Goal: Check status: Check status

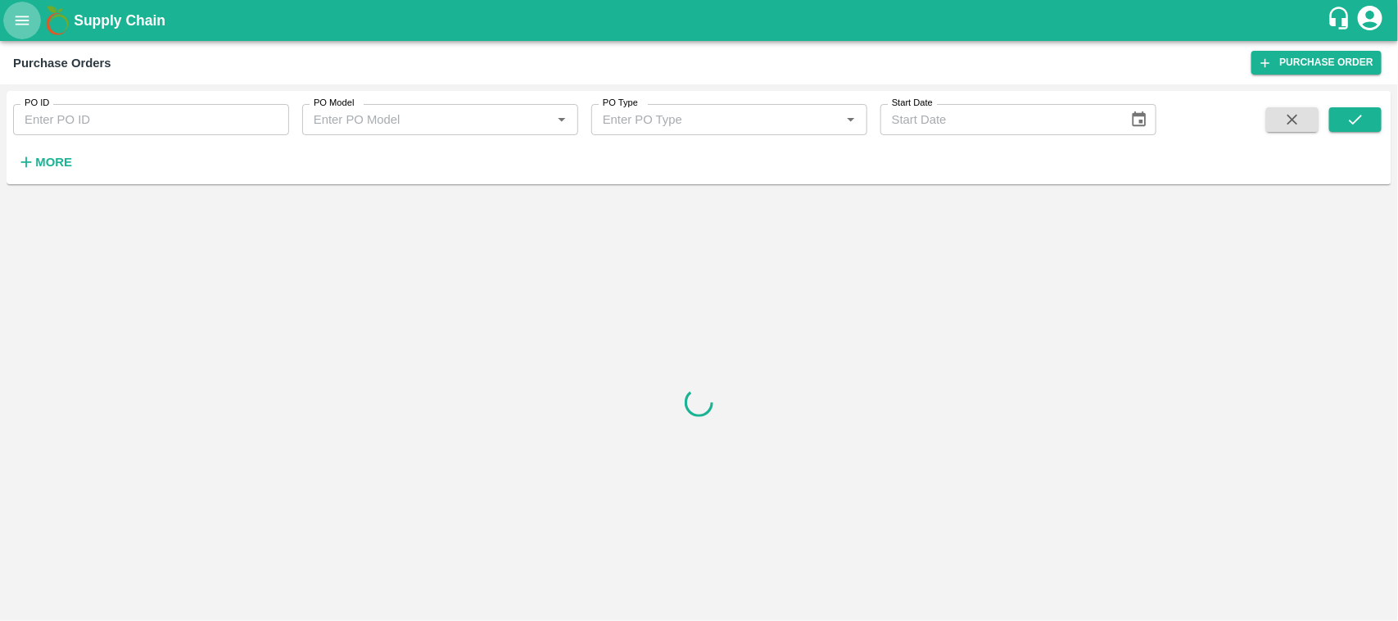
click at [20, 21] on icon "open drawer" at bounding box center [22, 20] width 18 height 18
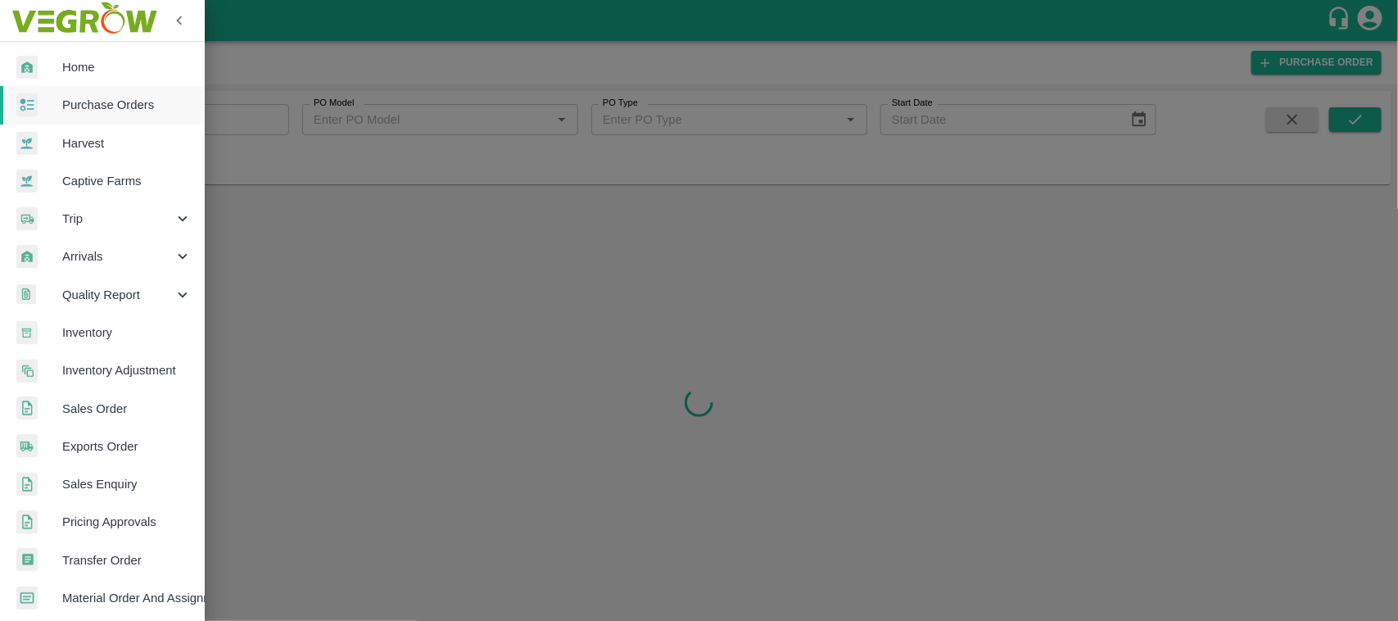
scroll to position [34, 0]
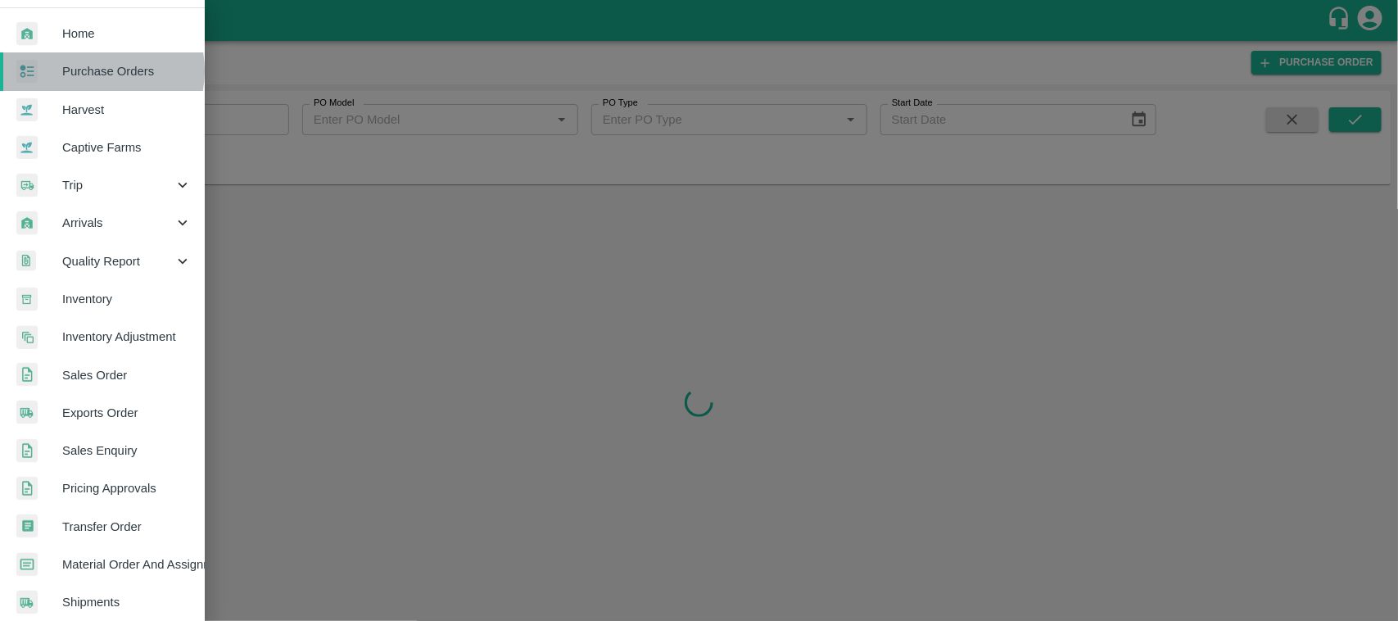
click at [99, 70] on span "Purchase Orders" at bounding box center [126, 71] width 129 height 18
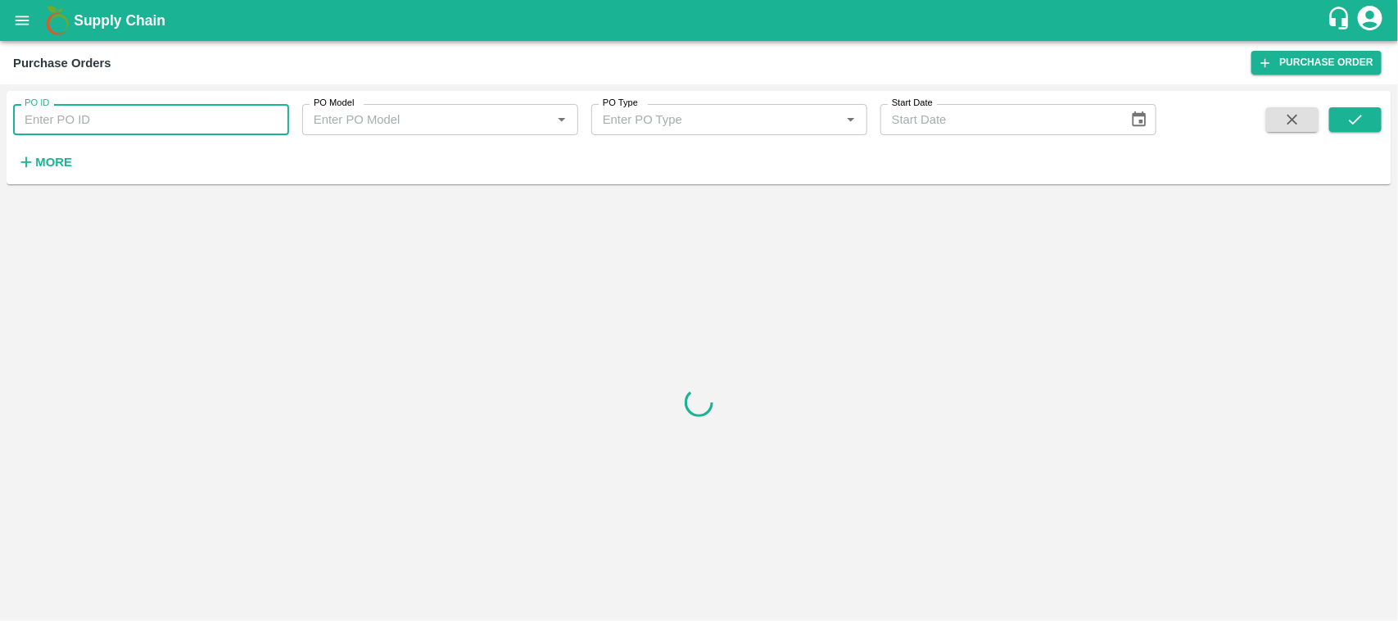
click at [146, 113] on input "PO ID" at bounding box center [151, 119] width 276 height 31
paste input "160313"
click at [1353, 109] on button "submit" at bounding box center [1355, 119] width 52 height 25
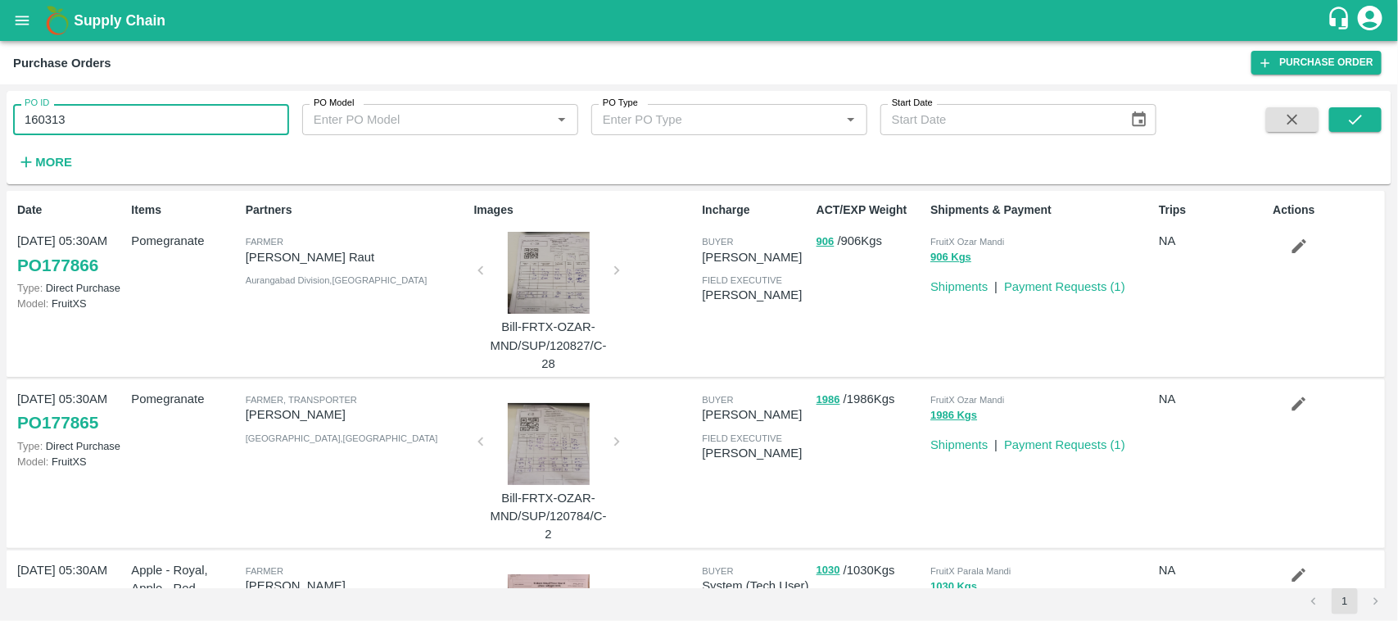
click at [119, 115] on input "160313" at bounding box center [151, 119] width 276 height 31
click at [1360, 129] on button "submit" at bounding box center [1355, 119] width 52 height 25
click at [95, 106] on input "160313" at bounding box center [151, 119] width 276 height 31
type input "160313"
click at [1354, 127] on icon "submit" at bounding box center [1355, 120] width 18 height 18
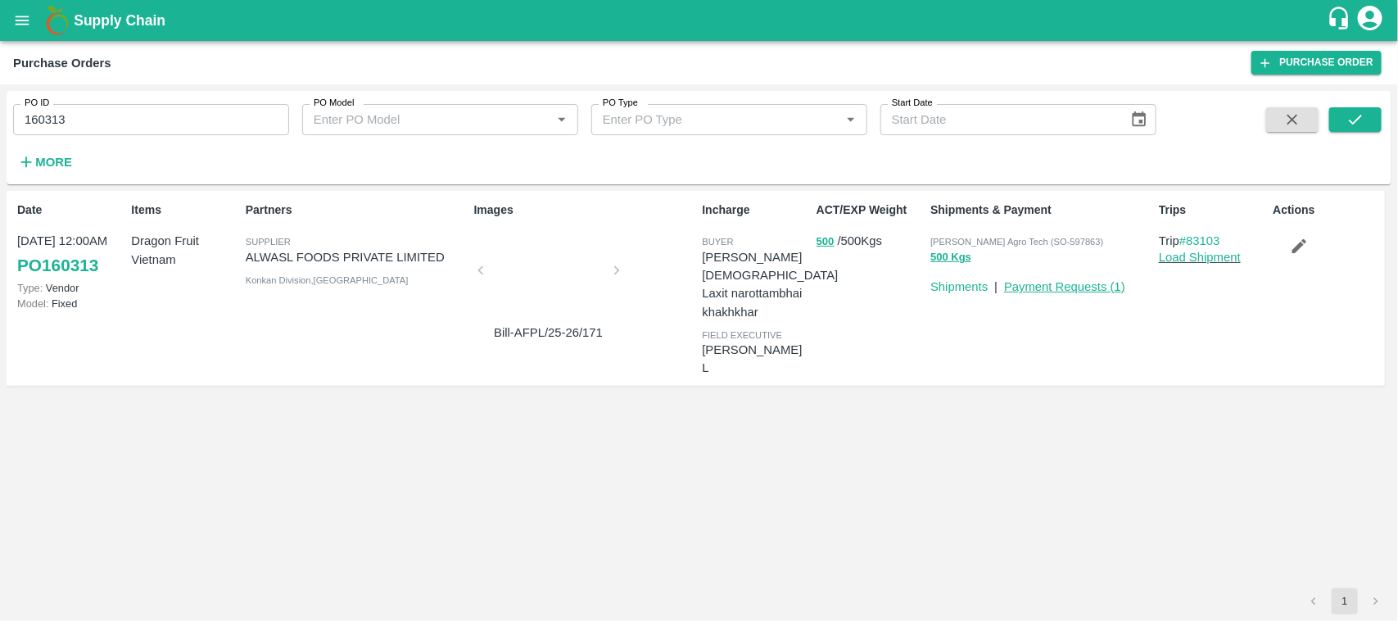
click at [1022, 283] on link "Payment Requests ( 1 )" at bounding box center [1064, 286] width 121 height 13
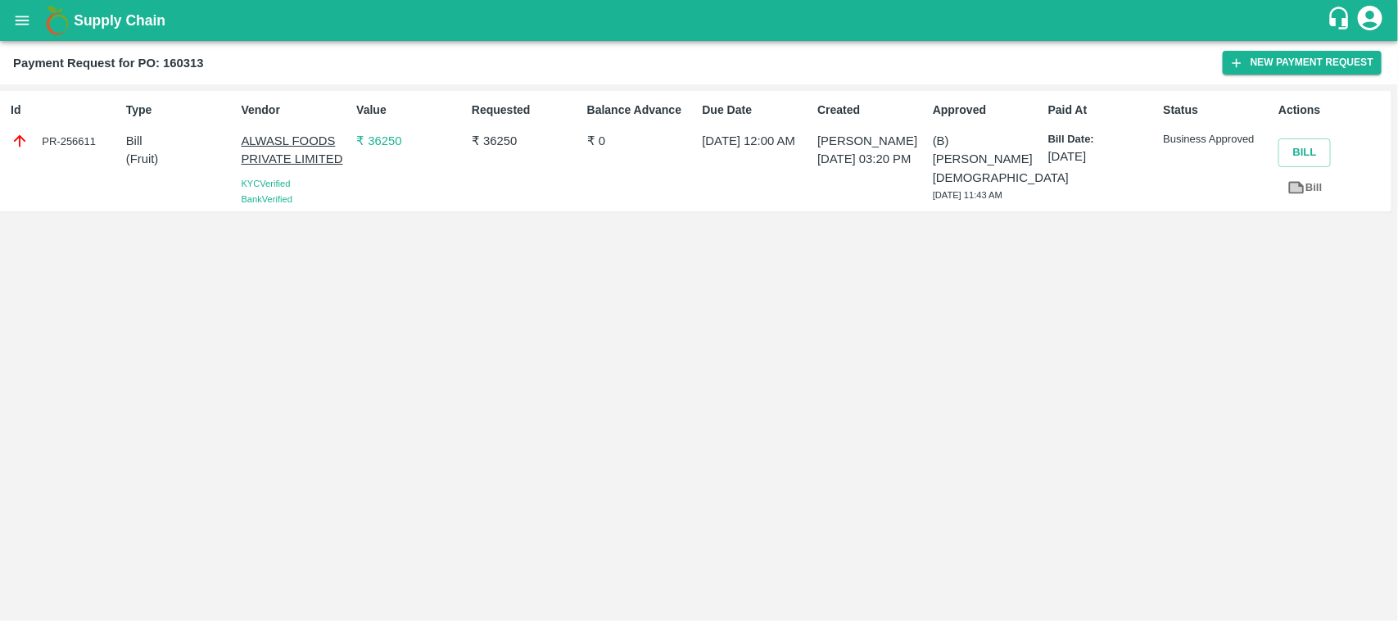
click at [371, 137] on p "₹ 36250" at bounding box center [410, 141] width 109 height 18
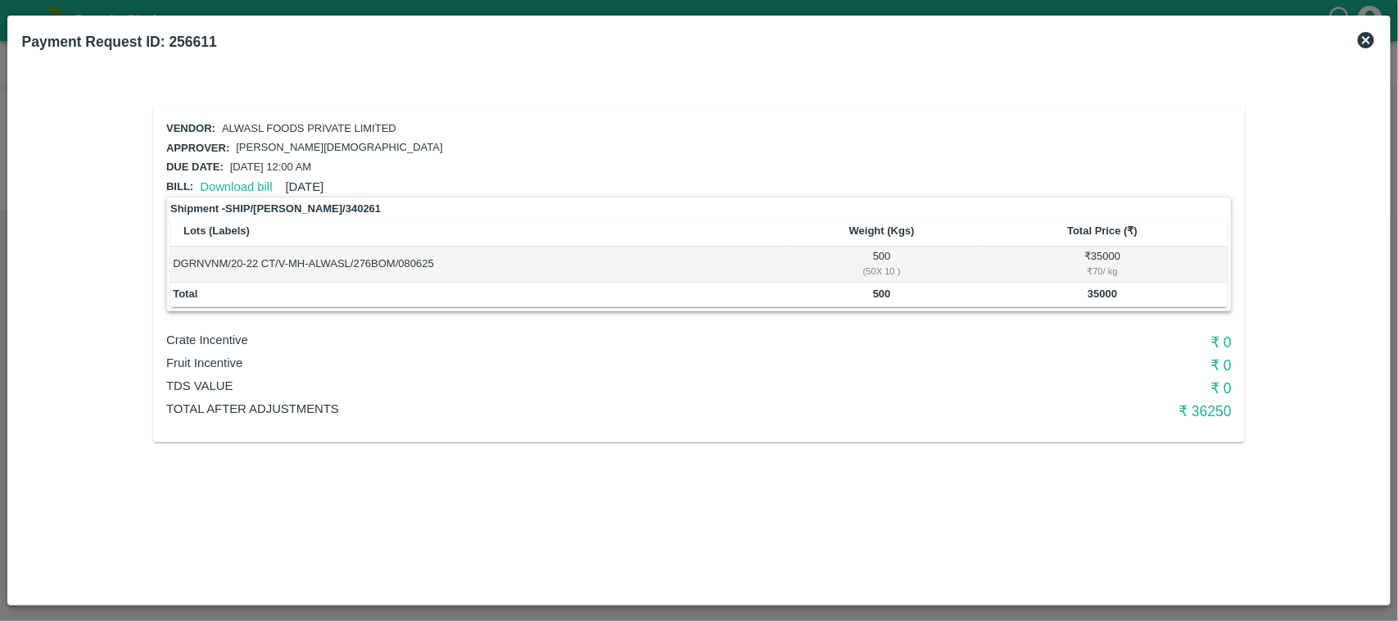
click at [1364, 41] on icon at bounding box center [1366, 40] width 16 height 16
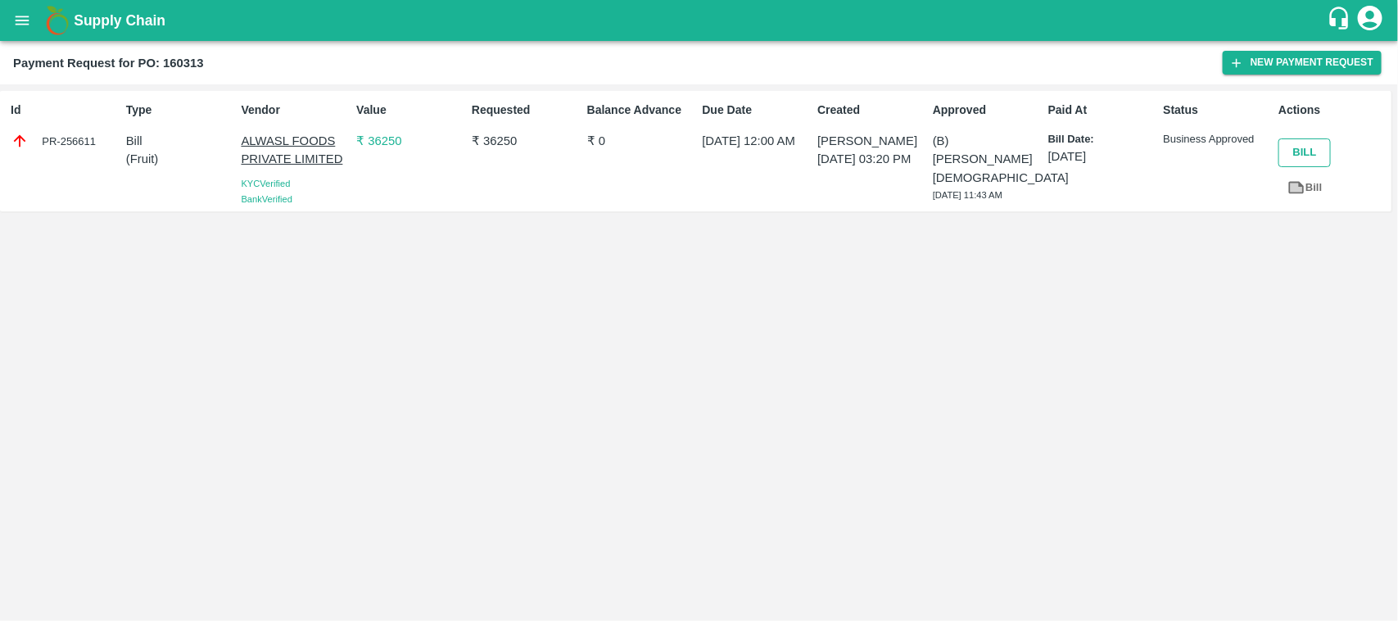
click at [1302, 157] on button "Bill" at bounding box center [1304, 152] width 52 height 29
click at [1306, 190] on link "Bill" at bounding box center [1304, 188] width 52 height 29
click at [373, 147] on p "₹ 36250" at bounding box center [410, 141] width 109 height 18
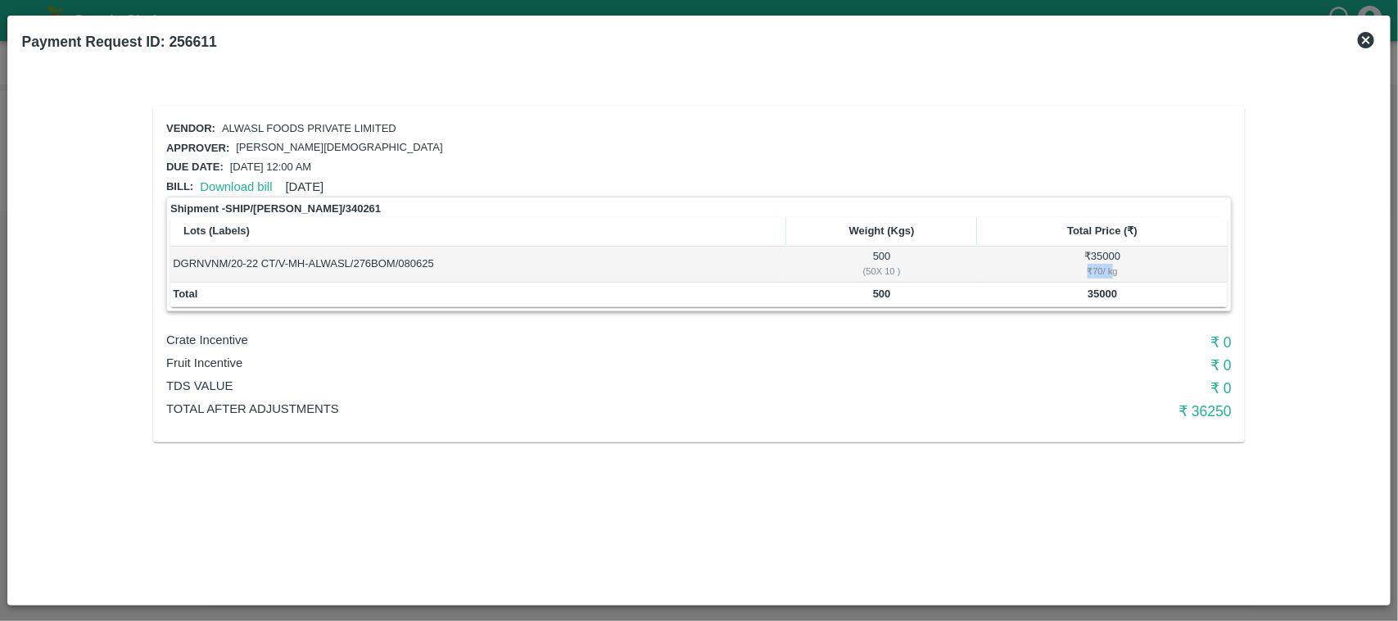
drag, startPoint x: 1111, startPoint y: 263, endPoint x: 1089, endPoint y: 267, distance: 22.5
click at [1089, 267] on div "₹ 70 / kg" at bounding box center [1102, 271] width 245 height 15
click at [1138, 283] on td "35000" at bounding box center [1102, 295] width 250 height 25
drag, startPoint x: 1186, startPoint y: 410, endPoint x: 1255, endPoint y: 414, distance: 68.9
click at [1255, 414] on div "Vendor: ALWASL FOODS PRIVATE LIMITED Approver: [PERSON_NAME] Due date: [DATE] 1…" at bounding box center [699, 274] width 1118 height 363
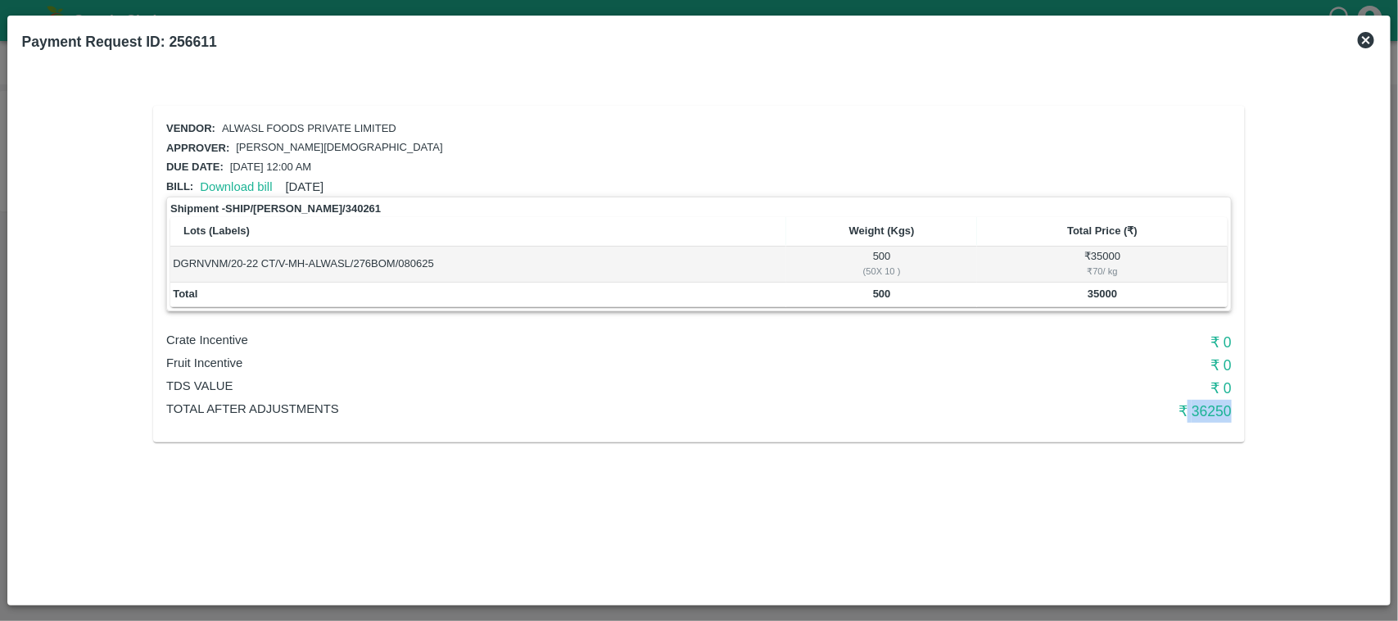
drag, startPoint x: 1118, startPoint y: 271, endPoint x: 1083, endPoint y: 271, distance: 34.4
click at [1083, 271] on div "₹ 70 / kg" at bounding box center [1102, 271] width 245 height 15
click at [1040, 87] on div "Vendor: ALWASL FOODS PRIVATE LIMITED Approver: [PERSON_NAME] Due date: [DATE] 1…" at bounding box center [699, 338] width 1355 height 504
drag, startPoint x: 157, startPoint y: 404, endPoint x: 545, endPoint y: 456, distance: 390.9
click at [545, 456] on div "Vendor: ALWASL FOODS PRIVATE LIMITED Approver: [PERSON_NAME] Due date: [DATE] 1…" at bounding box center [699, 338] width 1355 height 504
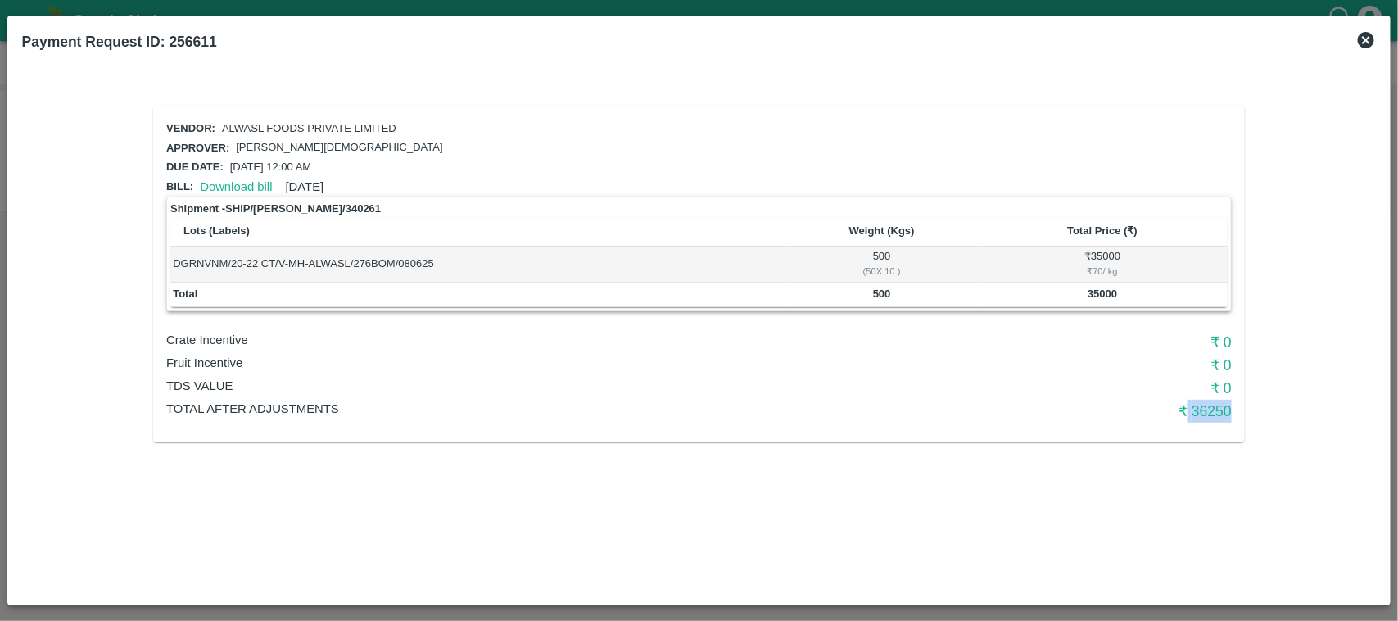
drag, startPoint x: 1241, startPoint y: 402, endPoint x: 1188, endPoint y: 414, distance: 54.5
click at [1188, 414] on div "Vendor: ALWASL FOODS PRIVATE LIMITED Approver: [PERSON_NAME] Due date: [DATE] 1…" at bounding box center [699, 274] width 1092 height 337
click at [1038, 448] on div "Vendor: ALWASL FOODS PRIVATE LIMITED Approver: [PERSON_NAME] Due date: [DATE] 1…" at bounding box center [699, 274] width 1118 height 363
click at [1370, 46] on icon at bounding box center [1366, 40] width 16 height 16
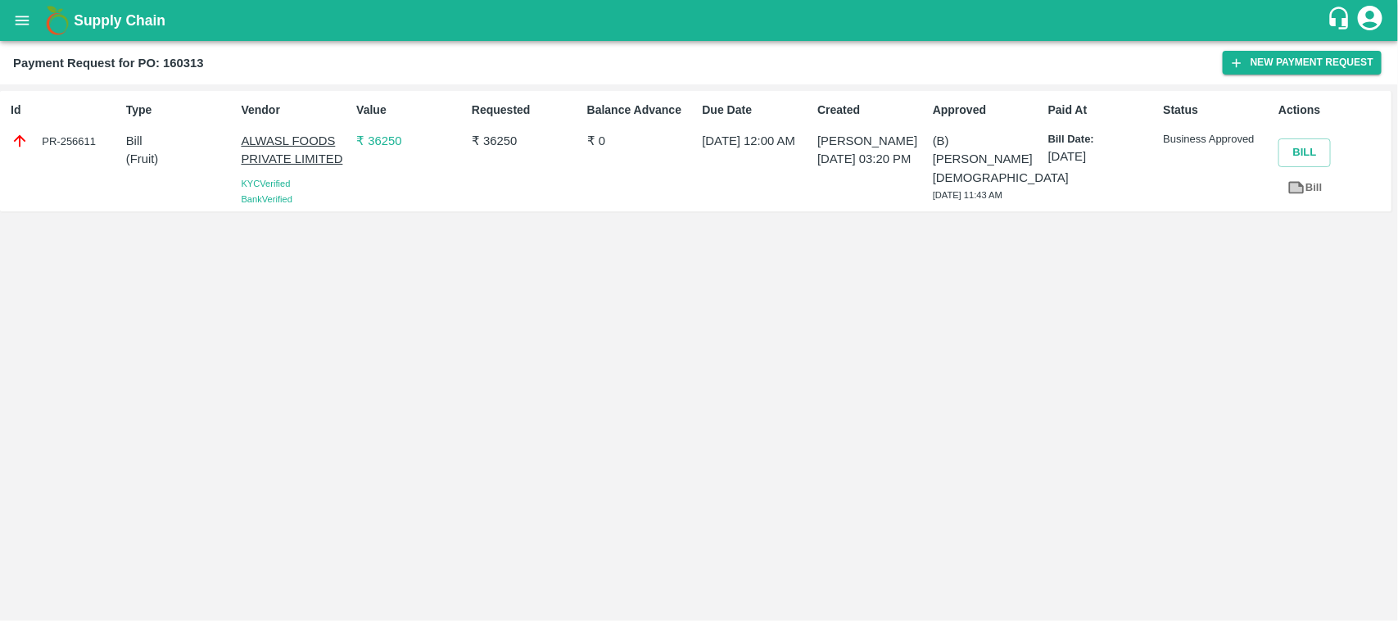
click at [68, 136] on div "PR-256611" at bounding box center [65, 141] width 109 height 18
click at [68, 146] on div "PR-256611" at bounding box center [65, 141] width 109 height 18
click at [84, 135] on div "PR-256611" at bounding box center [65, 141] width 109 height 18
click at [61, 133] on div "PR-256611" at bounding box center [65, 141] width 109 height 18
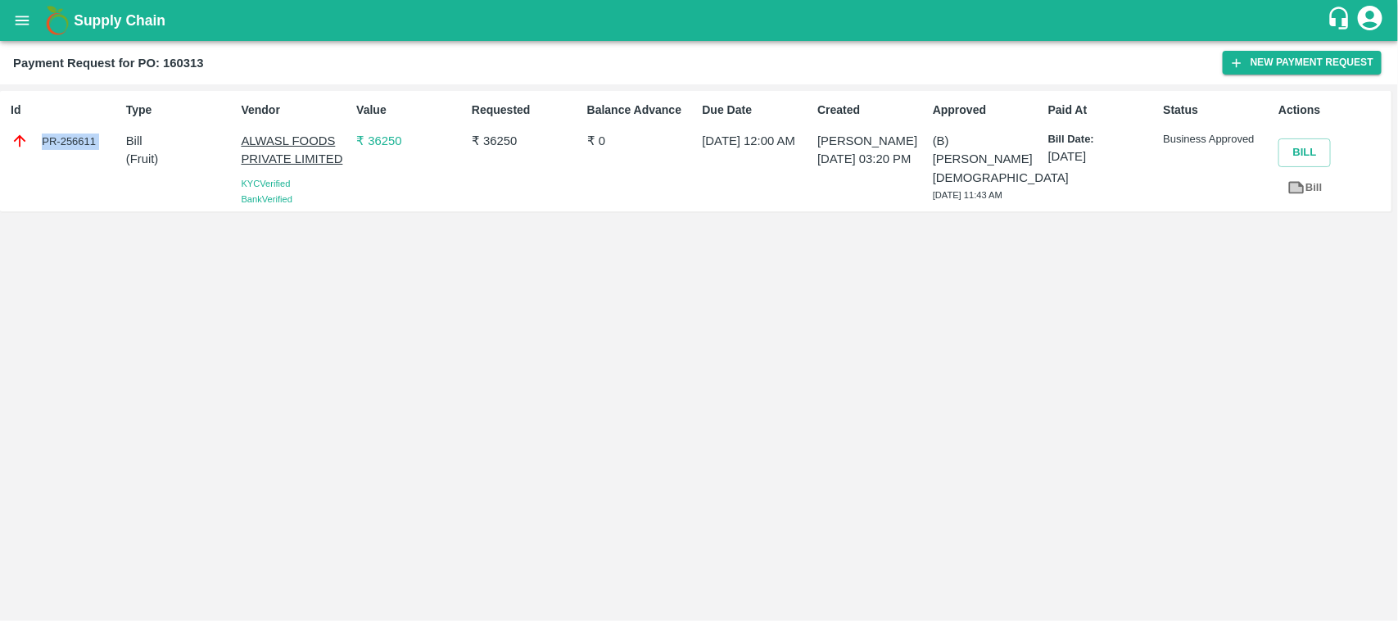
drag, startPoint x: 61, startPoint y: 133, endPoint x: 75, endPoint y: 135, distance: 13.2
click at [75, 135] on div "PR-256611" at bounding box center [65, 141] width 109 height 18
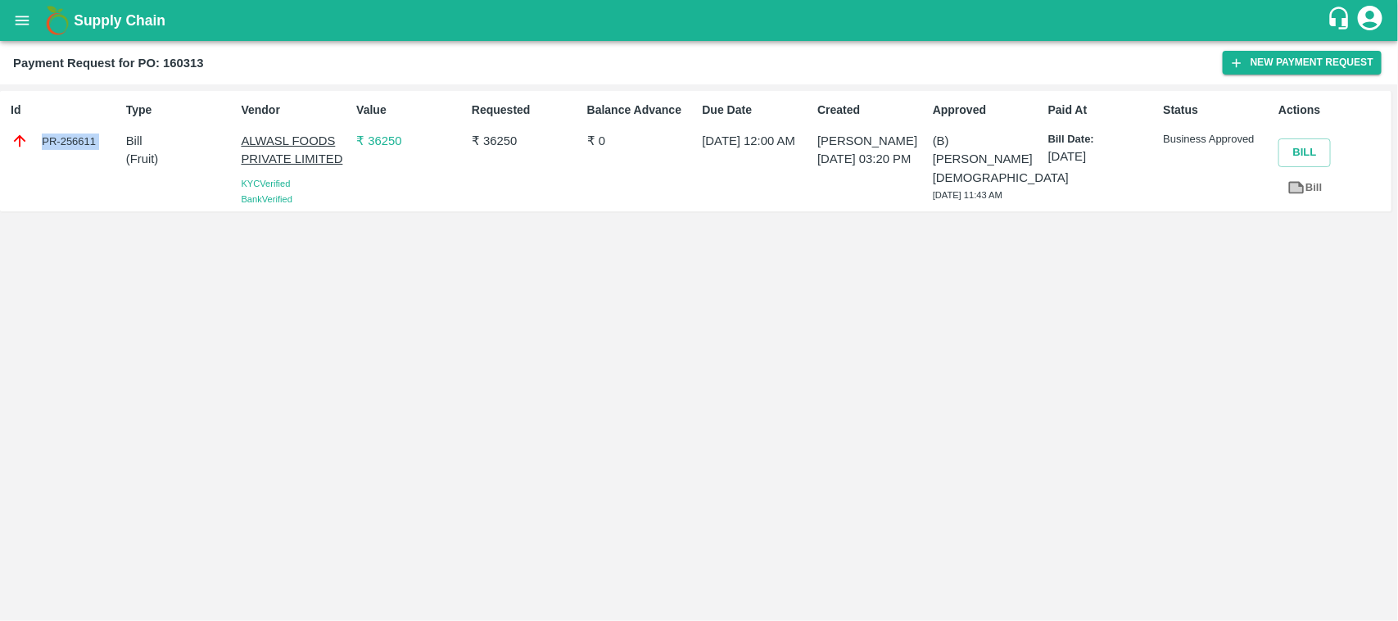
click at [75, 135] on div "PR-256611" at bounding box center [65, 141] width 109 height 18
click at [373, 143] on p "₹ 36250" at bounding box center [410, 141] width 109 height 18
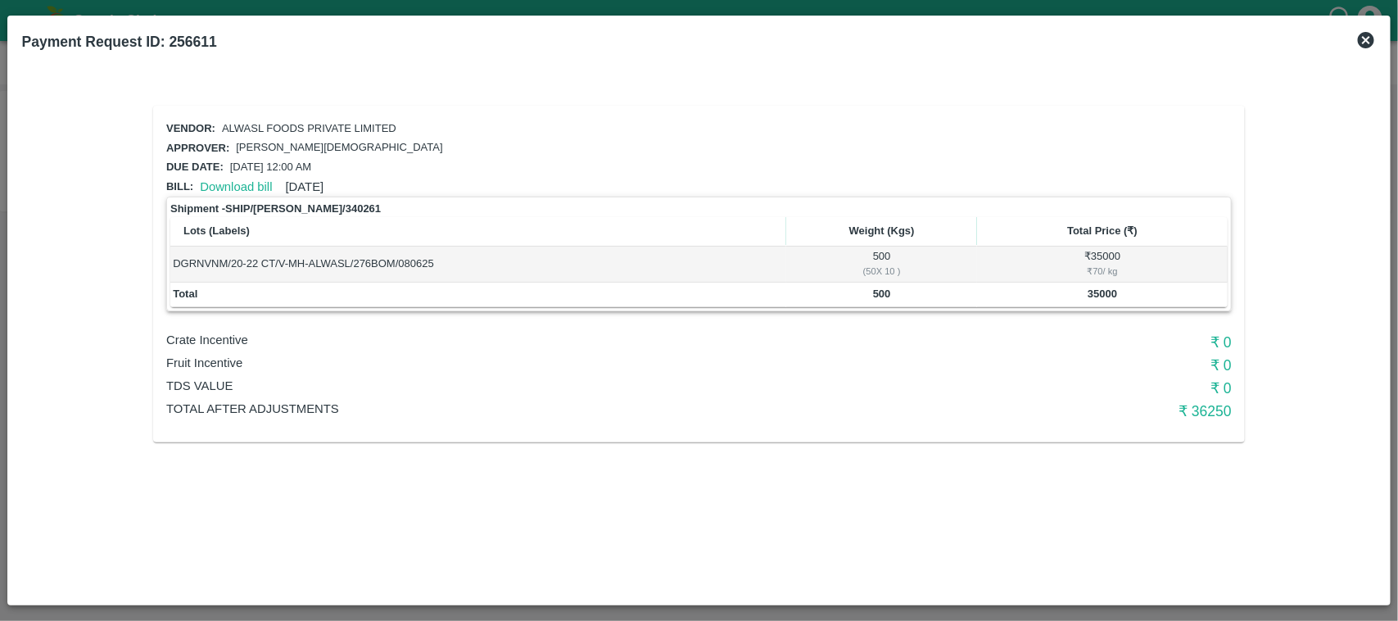
click at [1364, 39] on icon at bounding box center [1366, 40] width 16 height 16
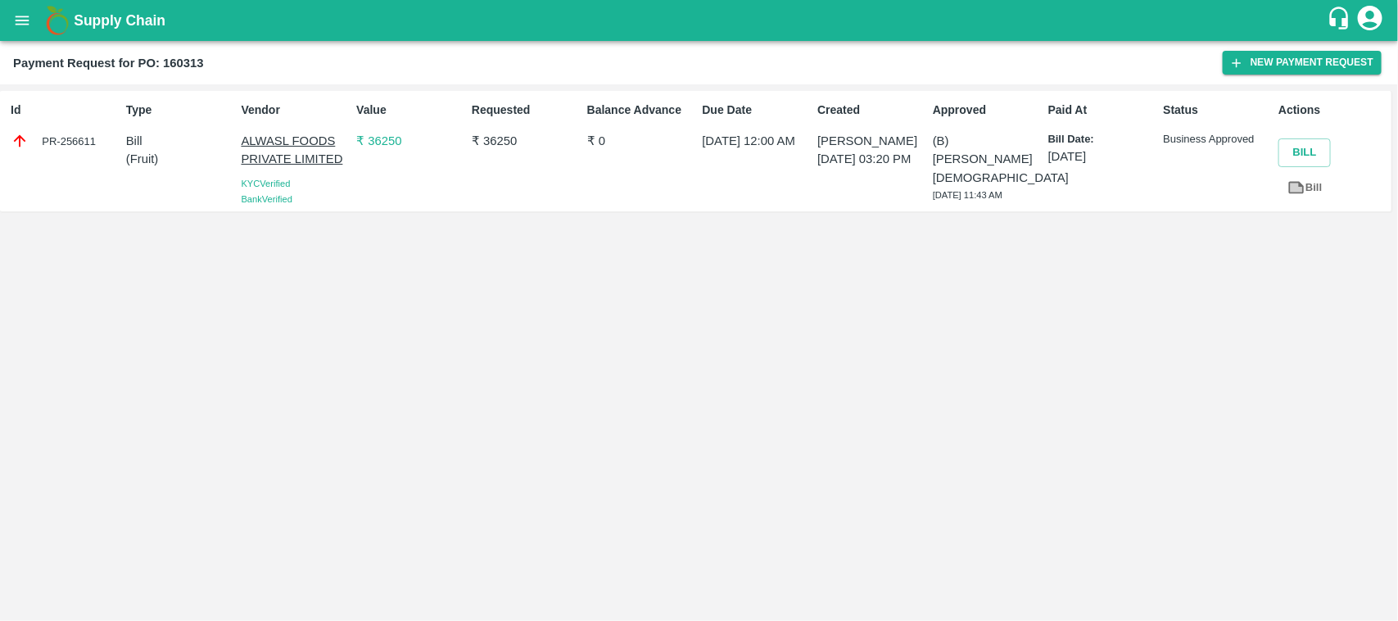
click at [75, 140] on div "PR-256611" at bounding box center [65, 141] width 109 height 18
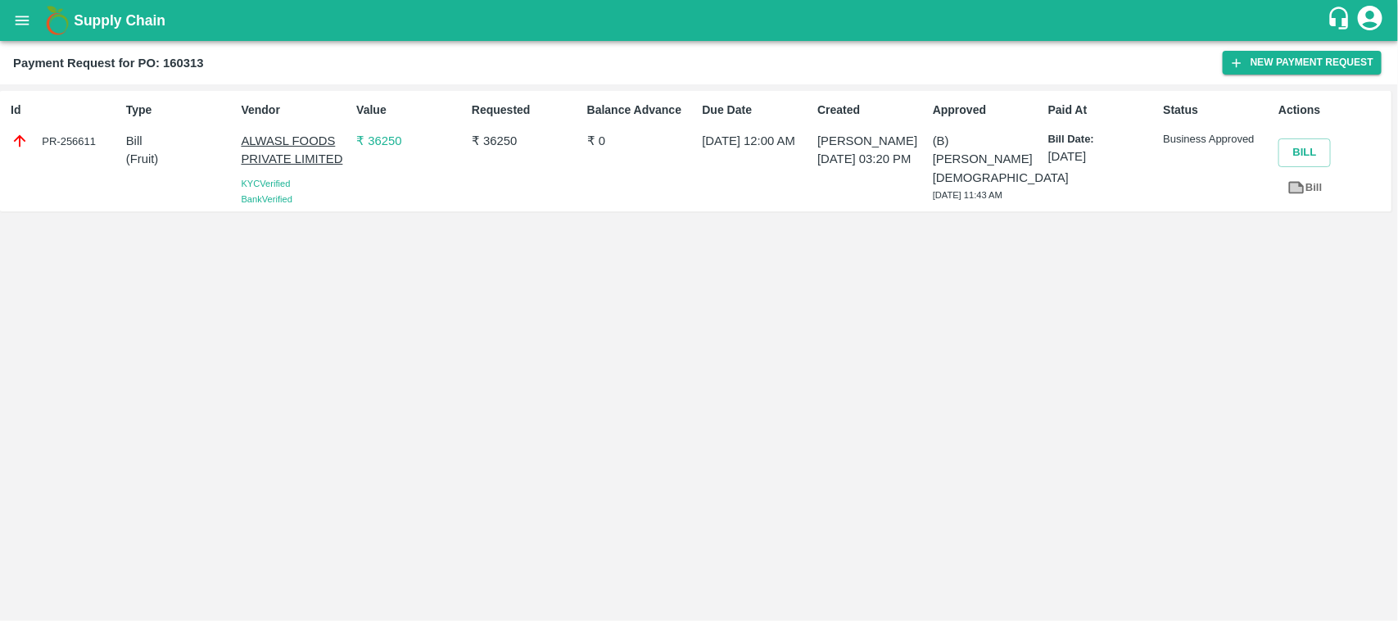
click at [378, 137] on p "₹ 36250" at bounding box center [410, 141] width 109 height 18
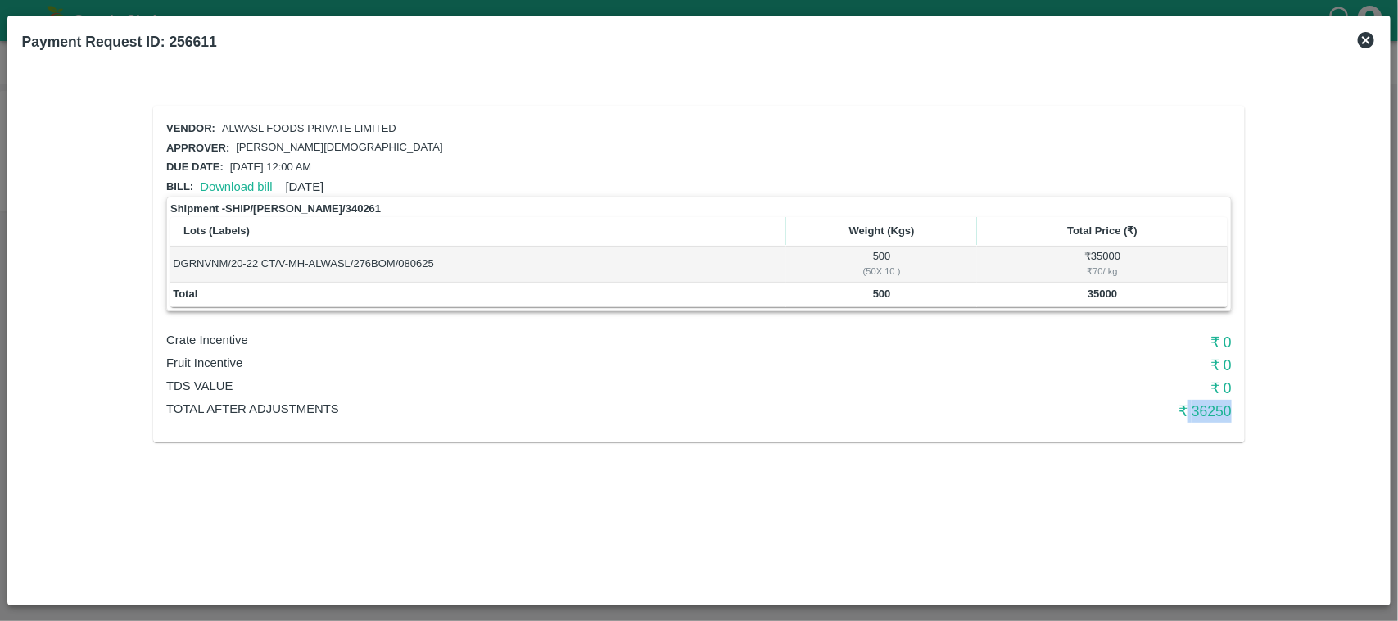
drag, startPoint x: 1186, startPoint y: 401, endPoint x: 1241, endPoint y: 404, distance: 55.7
click at [1241, 404] on div "Vendor: ALWASL FOODS PRIVATE LIMITED Approver: [PERSON_NAME] Due date: [DATE] 1…" at bounding box center [699, 274] width 1092 height 337
drag, startPoint x: 1253, startPoint y: 407, endPoint x: 821, endPoint y: 428, distance: 432.1
click at [821, 428] on div "Vendor: ALWASL FOODS PRIVATE LIMITED Approver: [PERSON_NAME] Due date: [DATE] 1…" at bounding box center [699, 274] width 1118 height 363
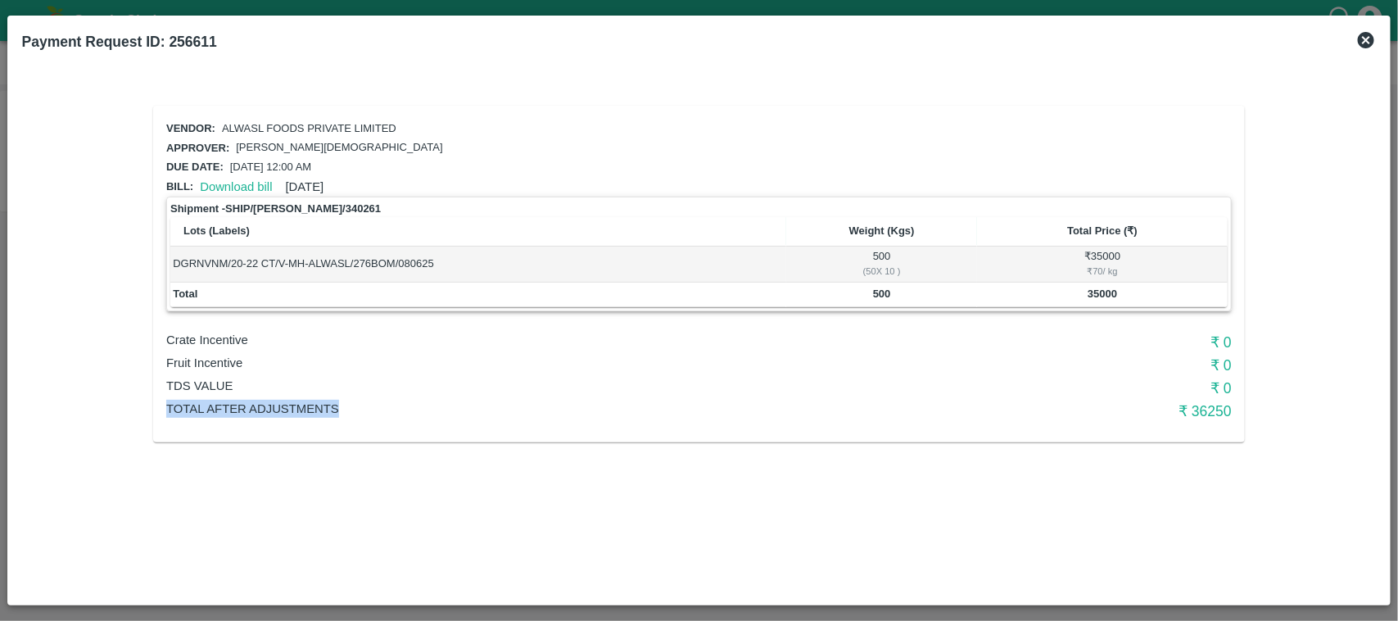
drag, startPoint x: 150, startPoint y: 407, endPoint x: 403, endPoint y: 418, distance: 253.3
click at [403, 418] on div "Vendor: ALWASL FOODS PRIVATE LIMITED Approver: [PERSON_NAME] Due date: [DATE] 1…" at bounding box center [699, 274] width 1118 height 363
drag, startPoint x: 1180, startPoint y: 403, endPoint x: 530, endPoint y: 447, distance: 651.7
click at [530, 447] on div "Vendor: ALWASL FOODS PRIVATE LIMITED Approver: [PERSON_NAME] Due date: [DATE] 1…" at bounding box center [699, 274] width 1118 height 363
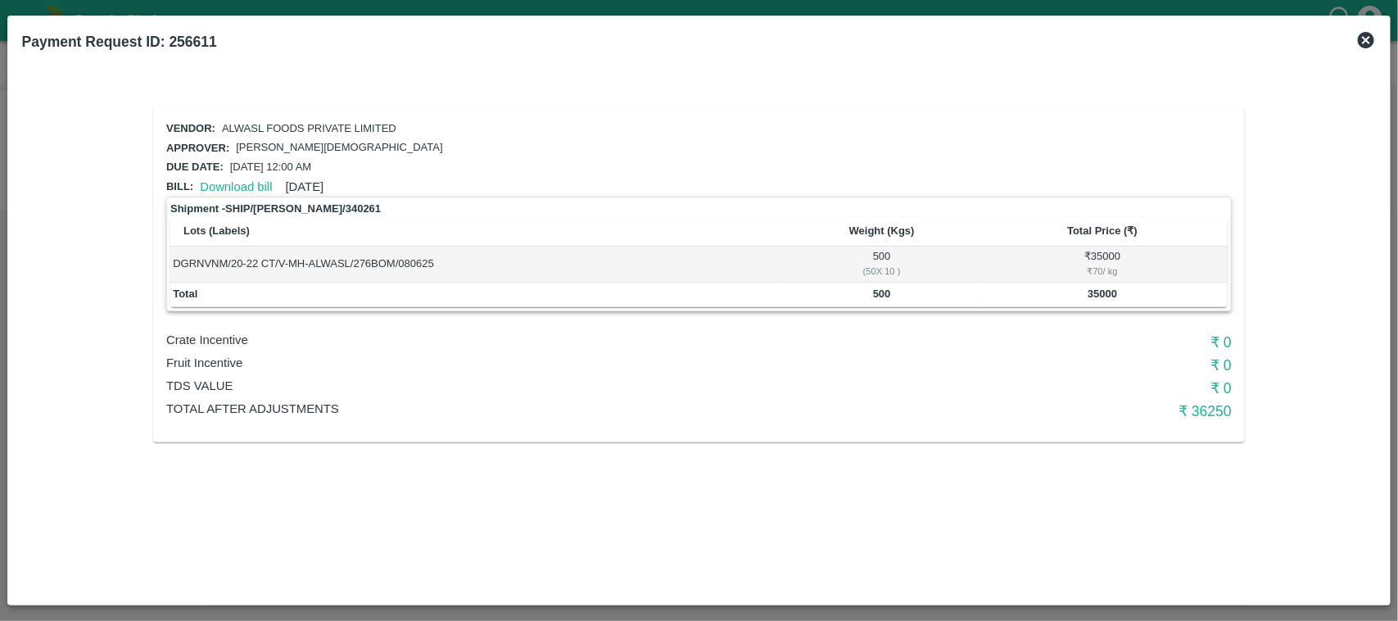
click at [1364, 46] on icon at bounding box center [1366, 40] width 16 height 16
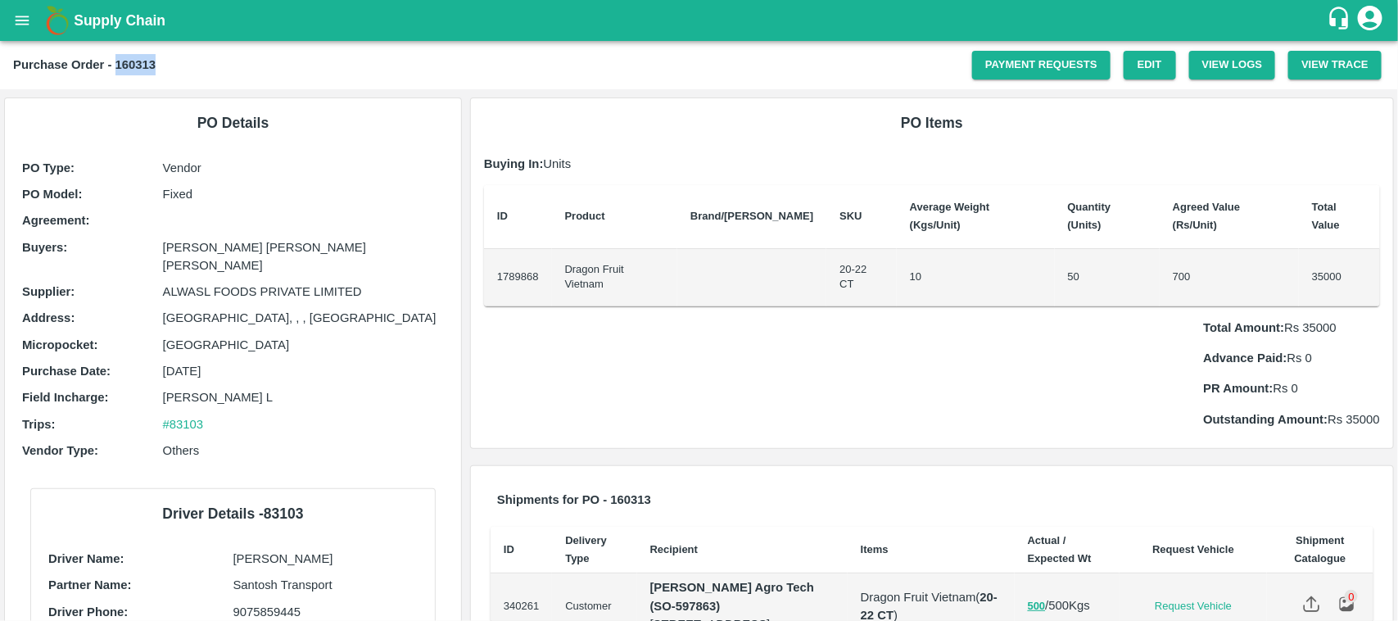
drag, startPoint x: 161, startPoint y: 64, endPoint x: 116, endPoint y: 61, distance: 45.1
click at [116, 61] on div "Purchase Order - 160313" at bounding box center [492, 64] width 959 height 21
copy b "160313"
click at [22, 13] on icon "open drawer" at bounding box center [22, 20] width 18 height 18
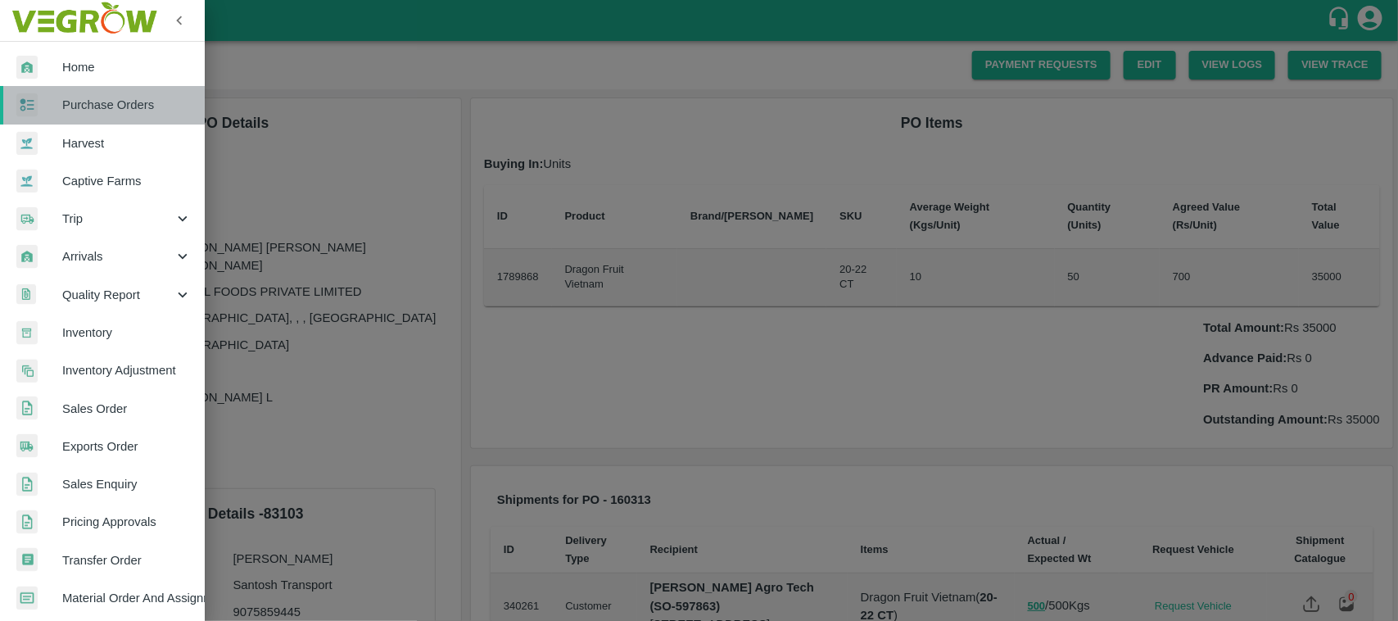
click at [119, 96] on span "Purchase Orders" at bounding box center [126, 105] width 129 height 18
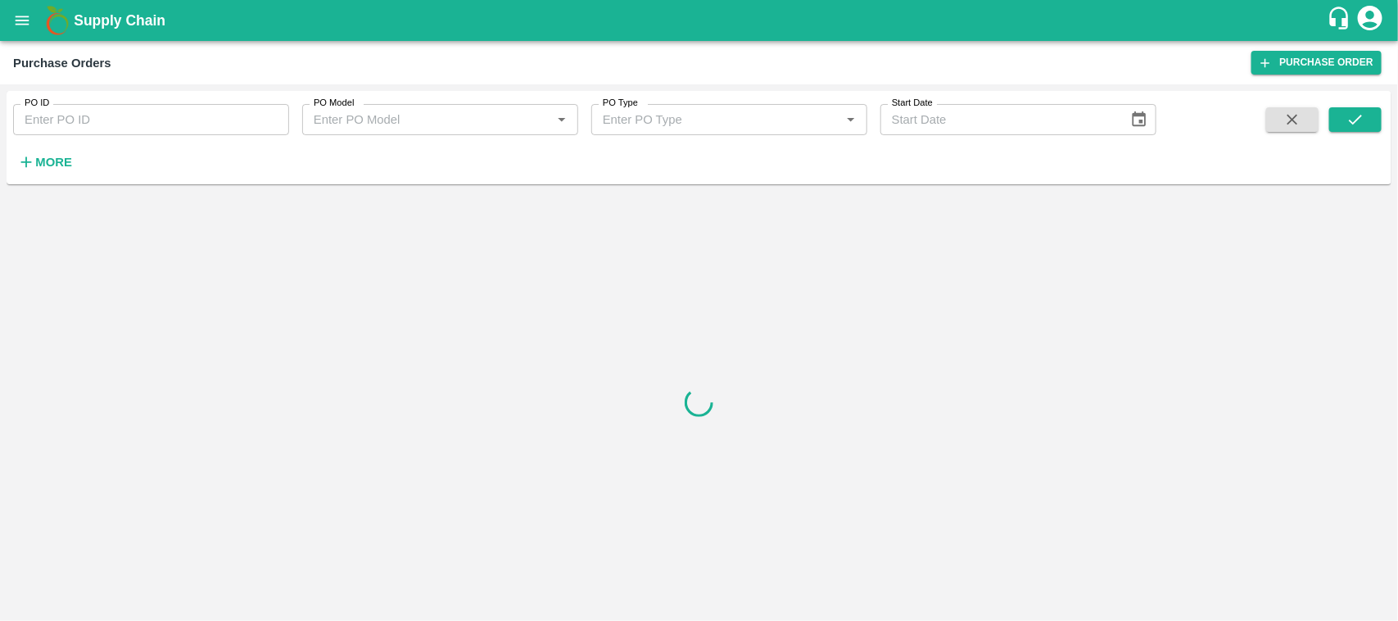
click at [148, 121] on input "PO ID" at bounding box center [151, 119] width 276 height 31
paste input "160313"
type input "160313"
click at [1366, 120] on button "submit" at bounding box center [1355, 119] width 52 height 25
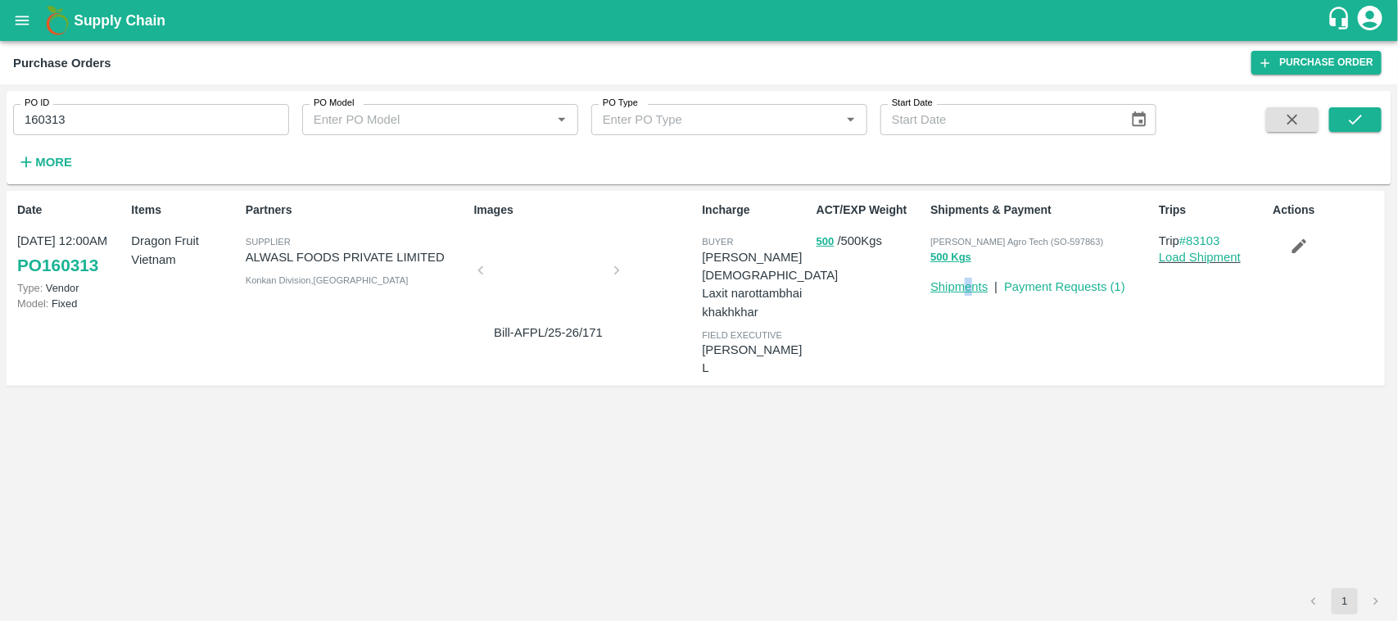
drag, startPoint x: 971, startPoint y: 293, endPoint x: 963, endPoint y: 292, distance: 8.4
click at [963, 292] on p "Shipments" at bounding box center [958, 287] width 57 height 18
click at [963, 292] on link "Shipments" at bounding box center [958, 286] width 57 height 13
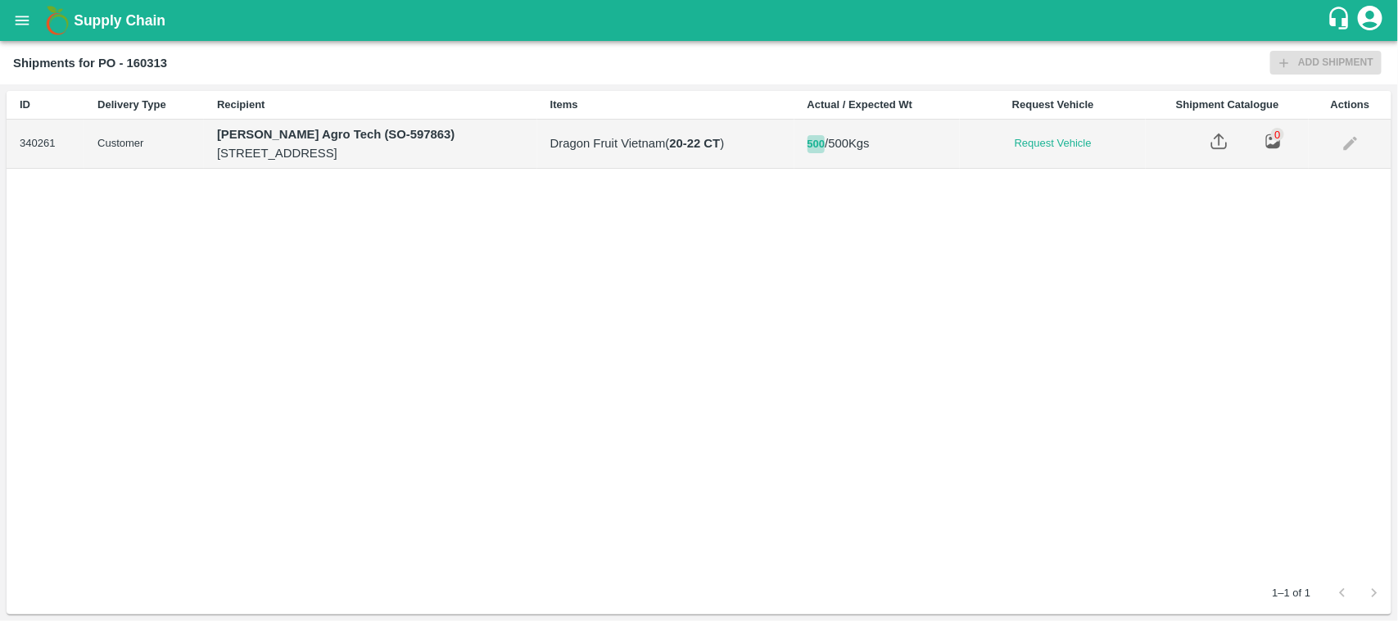
click at [825, 154] on button "500" at bounding box center [816, 144] width 18 height 19
